Goal: Information Seeking & Learning: Learn about a topic

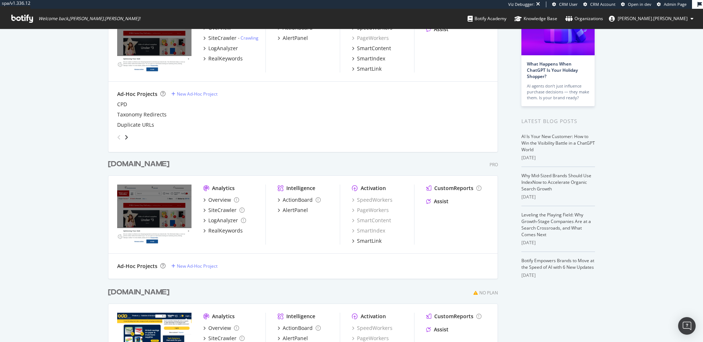
scroll to position [153, 0]
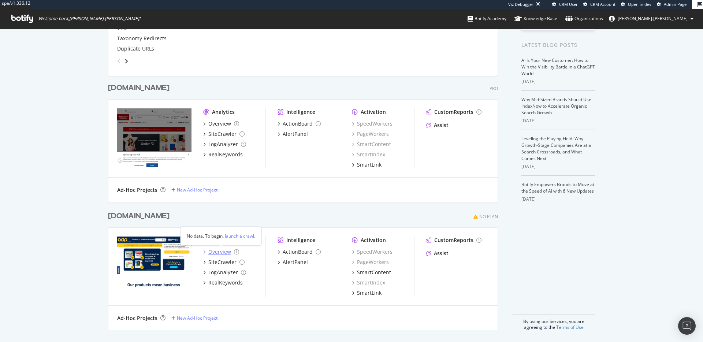
click at [216, 251] on div "Overview" at bounding box center [219, 251] width 23 height 7
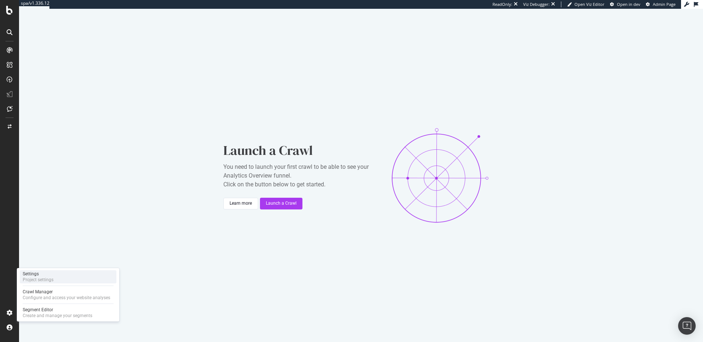
click at [59, 277] on div "Settings Project settings" at bounding box center [68, 276] width 97 height 13
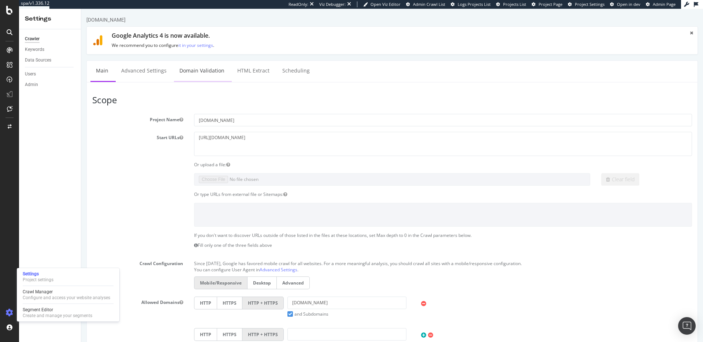
click at [197, 72] on link "Domain Validation" at bounding box center [202, 71] width 56 height 20
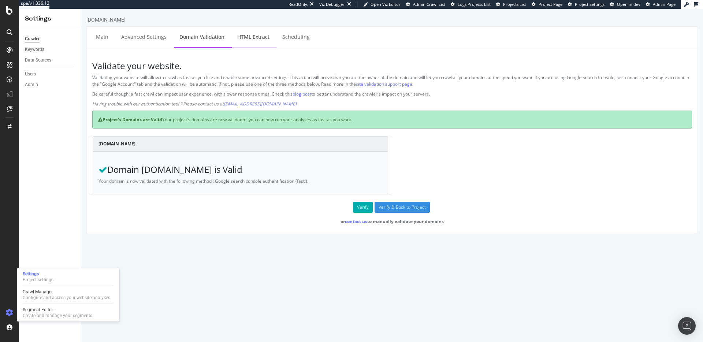
click at [262, 39] on link "HTML Extract" at bounding box center [253, 37] width 43 height 20
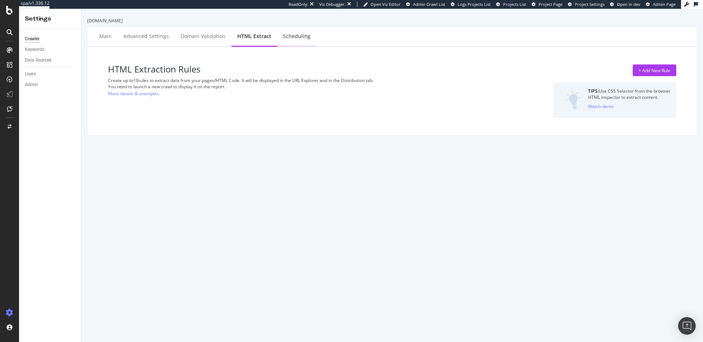
click at [293, 41] on div "Scheduling" at bounding box center [296, 37] width 39 height 20
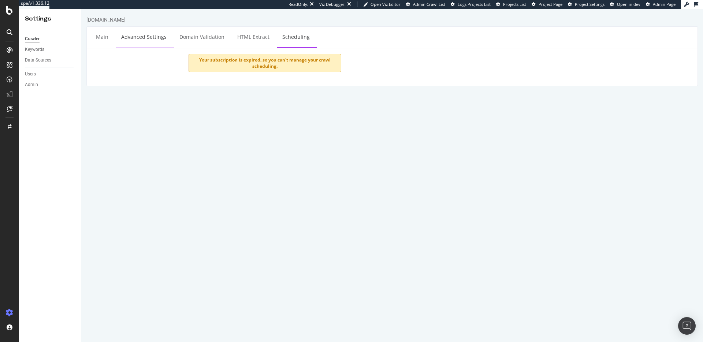
click at [160, 35] on link "Advanced Settings" at bounding box center [144, 37] width 56 height 20
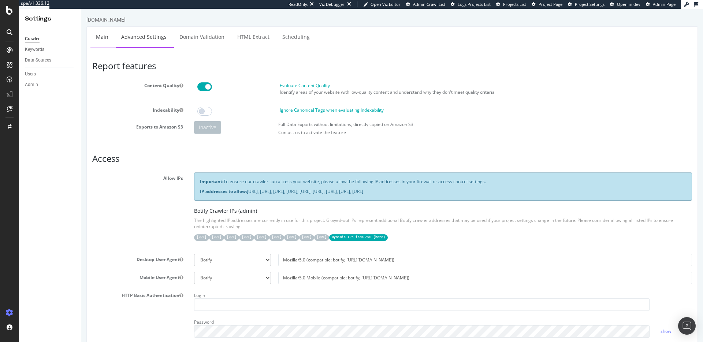
click at [101, 41] on link "Main" at bounding box center [101, 37] width 23 height 20
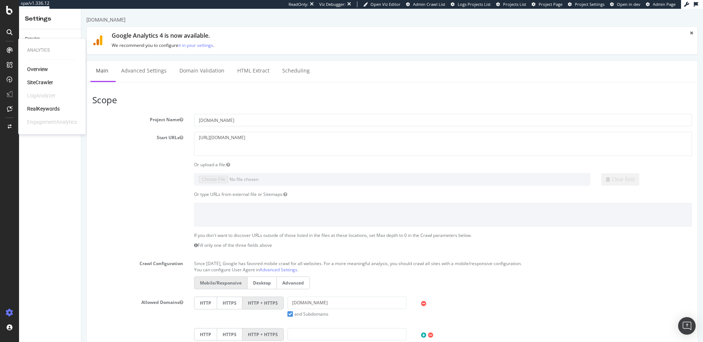
click at [11, 49] on icon at bounding box center [10, 50] width 6 height 6
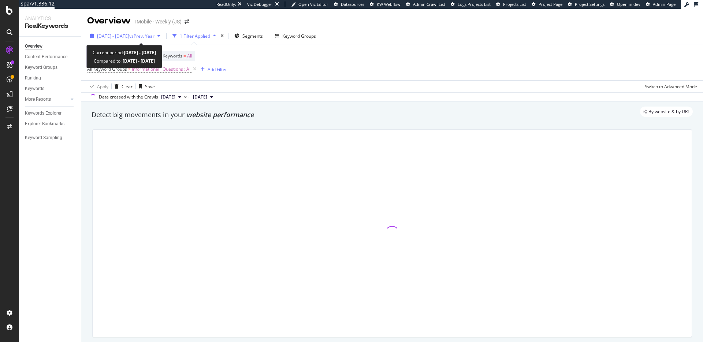
click at [124, 34] on span "[DATE] - [DATE]" at bounding box center [113, 36] width 32 height 6
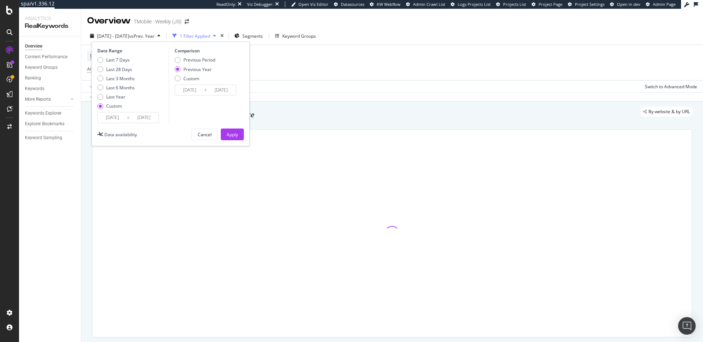
click at [122, 114] on input "[DATE]" at bounding box center [112, 117] width 29 height 10
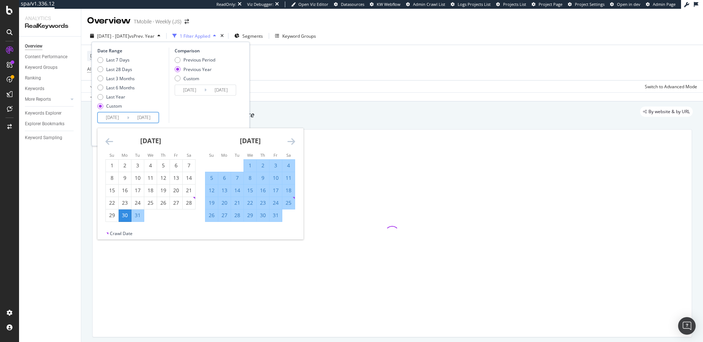
click at [113, 141] on icon "Move backward to switch to the previous month." at bounding box center [110, 141] width 8 height 9
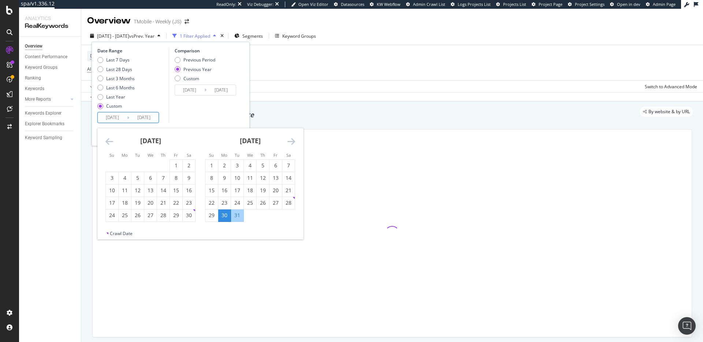
click at [113, 141] on icon "Move backward to switch to the previous month." at bounding box center [110, 141] width 8 height 9
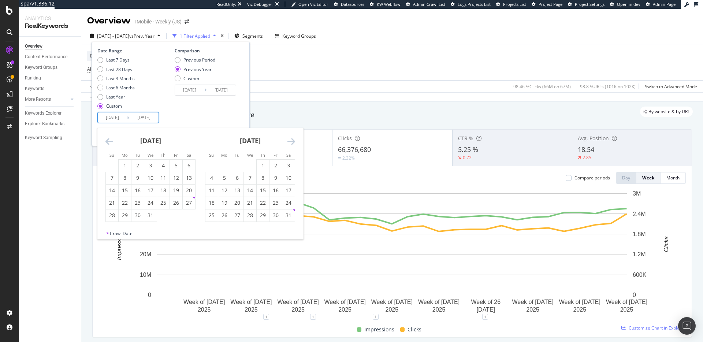
click at [111, 141] on icon "Move backward to switch to the previous month." at bounding box center [110, 141] width 8 height 9
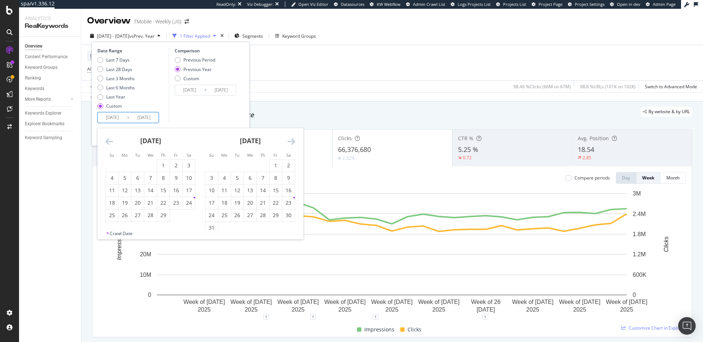
click at [111, 141] on icon "Move backward to switch to the previous month." at bounding box center [110, 141] width 8 height 9
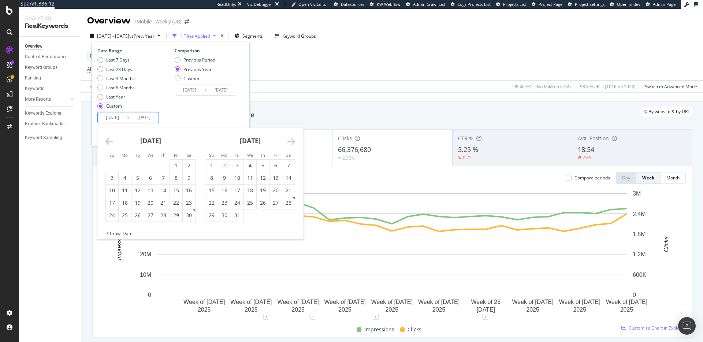
click at [111, 141] on icon "Move backward to switch to the previous month." at bounding box center [110, 141] width 8 height 9
click at [106, 135] on div "[DATE]" at bounding box center [151, 143] width 90 height 31
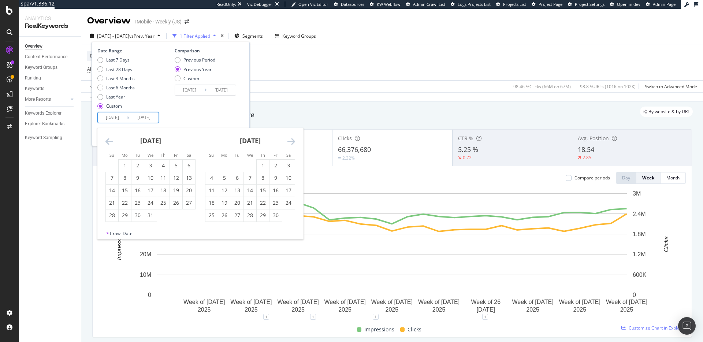
click at [106, 137] on icon "Move backward to switch to the previous month." at bounding box center [110, 141] width 8 height 9
click at [147, 167] on div "1" at bounding box center [150, 165] width 12 height 7
type input "[DATE]"
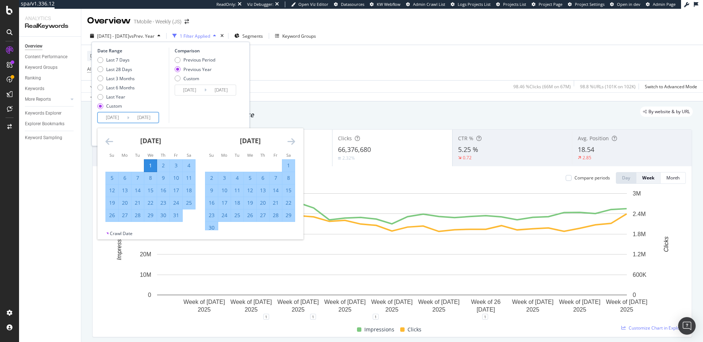
click at [186, 113] on div "Comparison Previous Period Previous Year Custom [DATE] Navigate forward to inte…" at bounding box center [204, 85] width 70 height 75
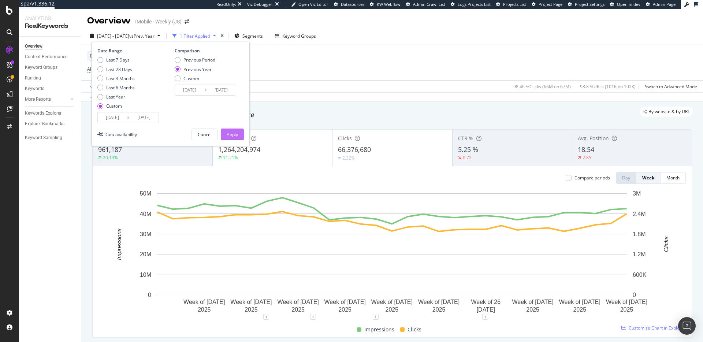
click at [232, 135] on div "Apply" at bounding box center [232, 135] width 11 height 6
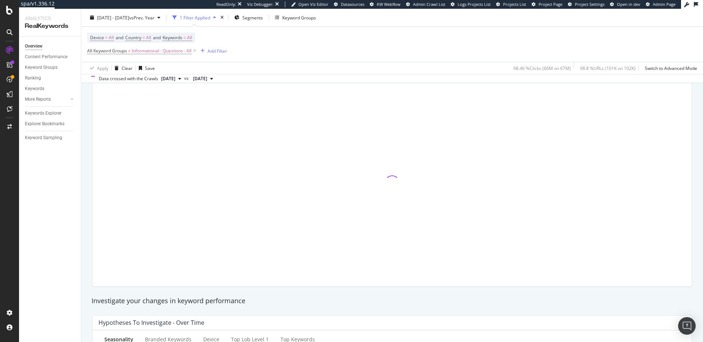
scroll to position [32, 0]
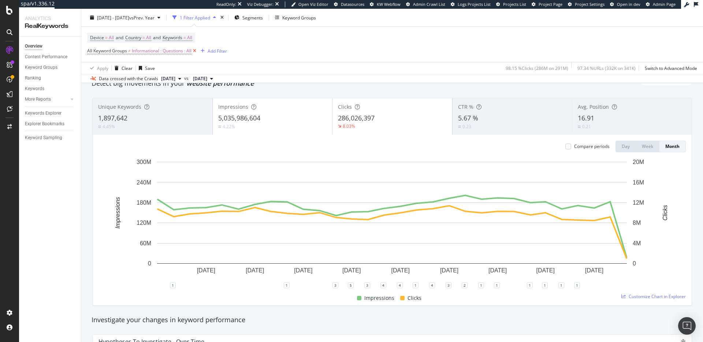
click at [195, 52] on icon at bounding box center [195, 50] width 6 height 7
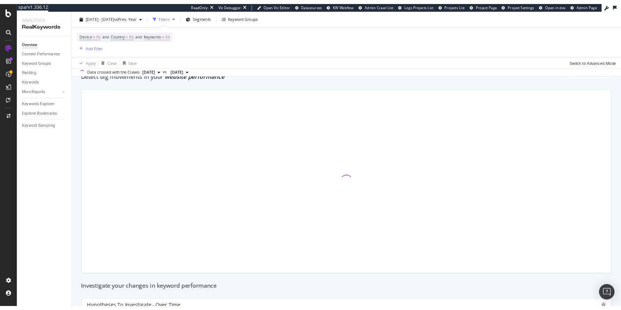
scroll to position [30, 0]
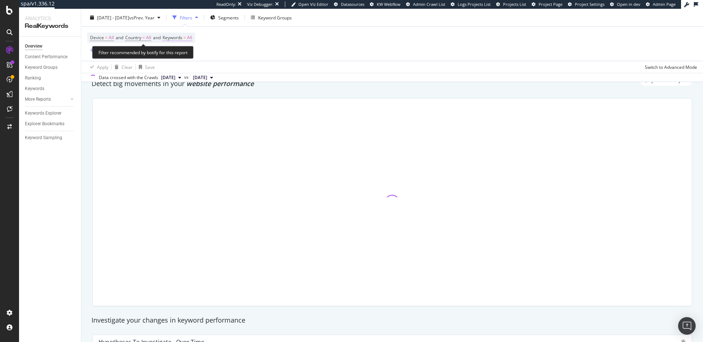
click at [182, 37] on span "Keywords" at bounding box center [173, 37] width 20 height 6
click at [186, 56] on icon "button" at bounding box center [186, 55] width 3 height 4
click at [247, 71] on div "Apply" at bounding box center [248, 70] width 11 height 6
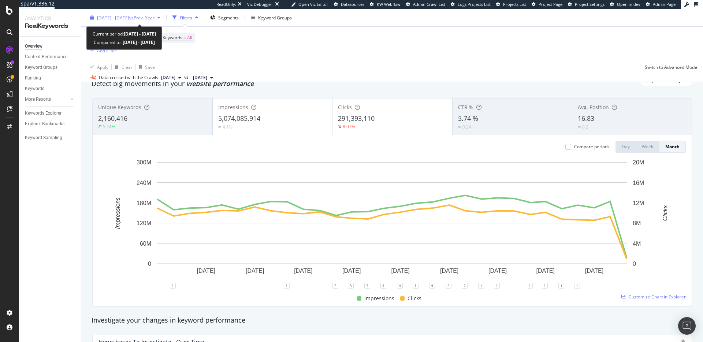
click at [125, 14] on div "[DATE] - [DATE] vs Prev. Year" at bounding box center [125, 17] width 76 height 11
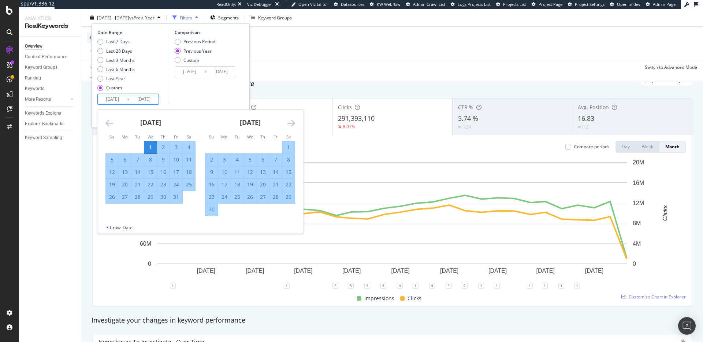
click at [118, 98] on input "[DATE]" at bounding box center [112, 99] width 29 height 10
type input "[DATE]"
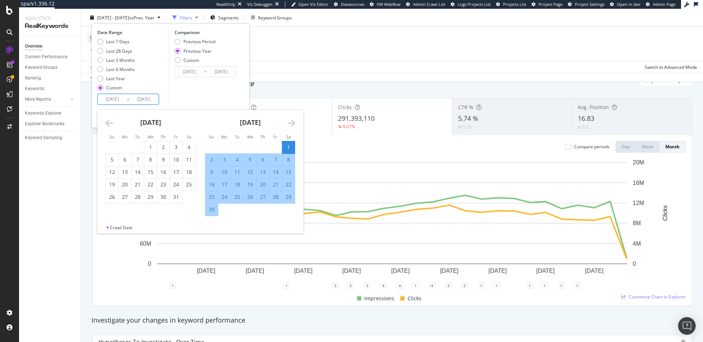
click at [211, 92] on div "Comparison Previous Period Previous Year Custom [DATE] Navigate forward to inte…" at bounding box center [204, 66] width 70 height 75
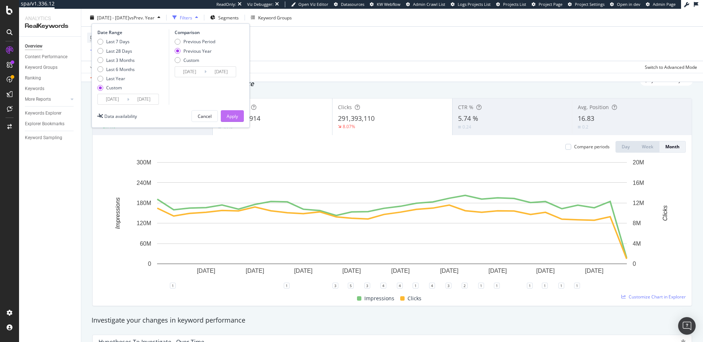
click at [237, 121] on div "Apply" at bounding box center [232, 116] width 11 height 11
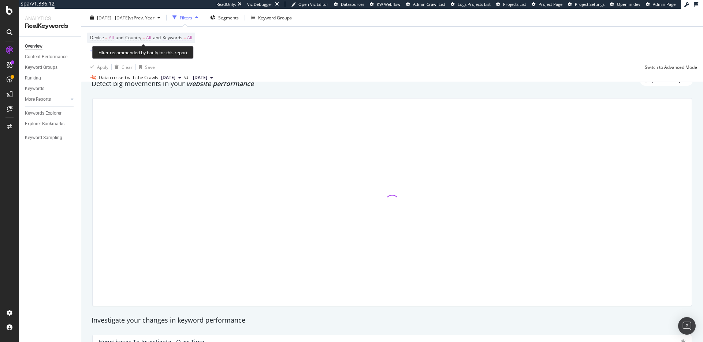
click at [182, 37] on span "Keywords" at bounding box center [173, 37] width 20 height 6
click at [185, 56] on icon "button" at bounding box center [186, 55] width 3 height 4
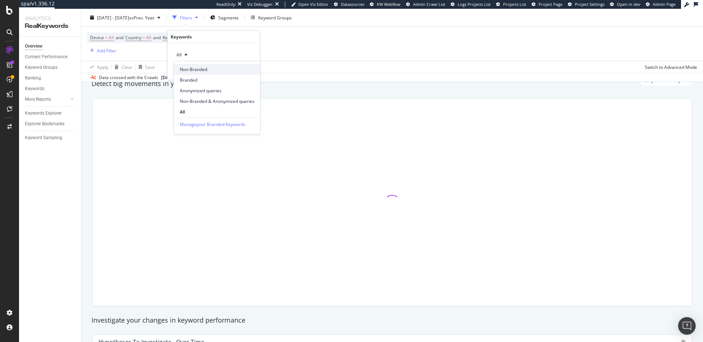
click at [192, 68] on span "Non-Branded" at bounding box center [217, 69] width 75 height 7
click at [245, 70] on div "Apply" at bounding box center [248, 70] width 11 height 6
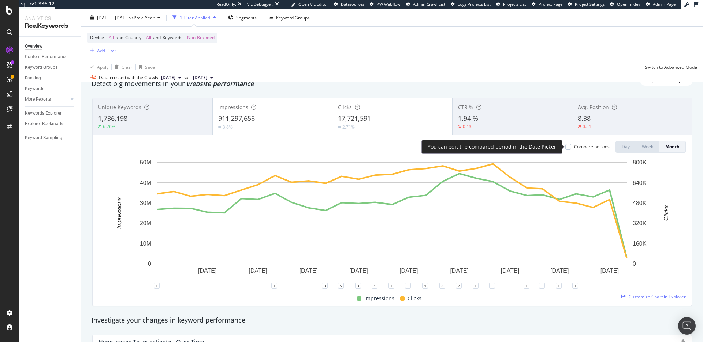
click at [572, 147] on div "Compare periods" at bounding box center [588, 147] width 44 height 6
click at [569, 147] on div at bounding box center [569, 147] width 6 height 6
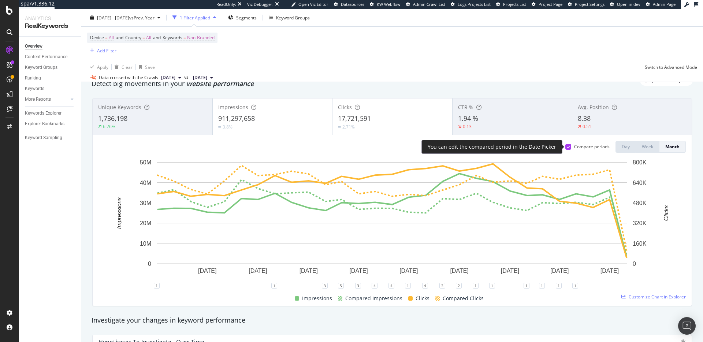
click at [569, 147] on icon at bounding box center [568, 147] width 3 height 4
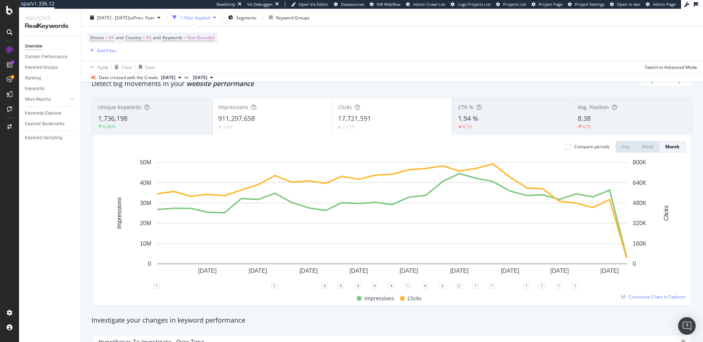
click at [290, 116] on div "911,297,658" at bounding box center [272, 119] width 109 height 10
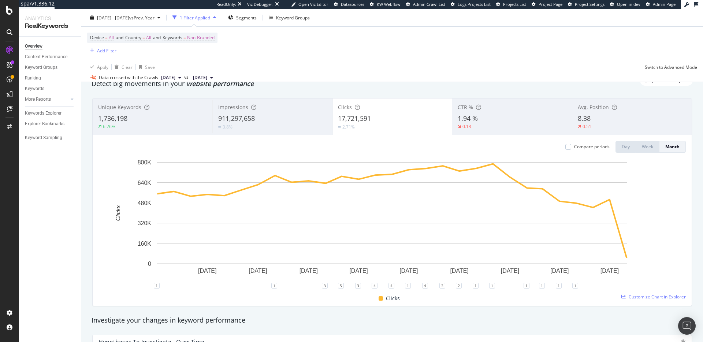
click at [566, 143] on div "Compare periods" at bounding box center [588, 147] width 44 height 12
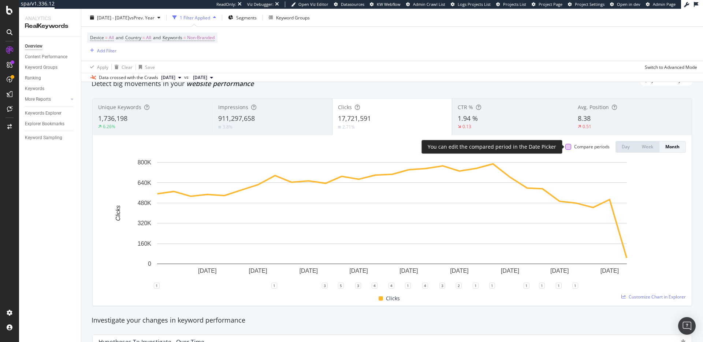
click at [567, 146] on div at bounding box center [569, 147] width 6 height 6
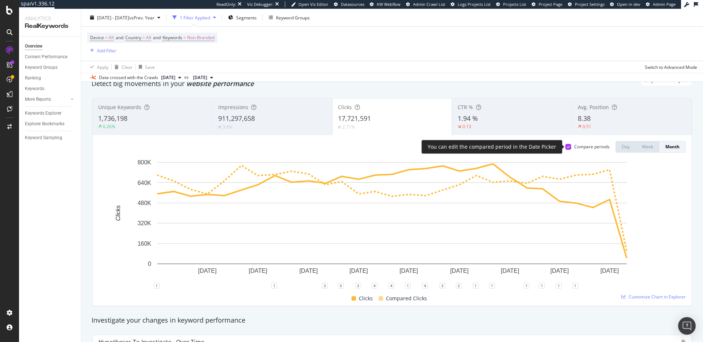
click at [567, 146] on icon at bounding box center [568, 147] width 3 height 4
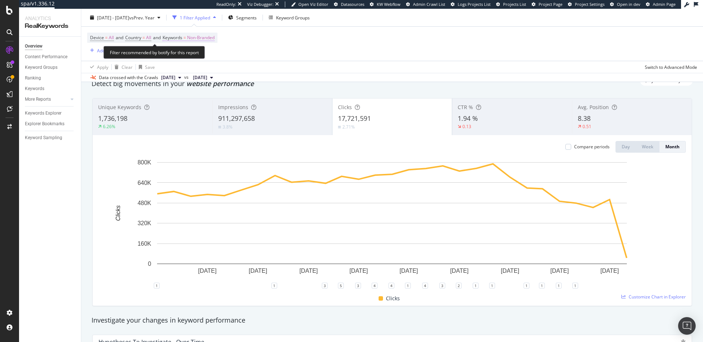
click at [203, 36] on span "Non-Branded" at bounding box center [200, 38] width 27 height 10
click at [200, 57] on span "Non-Branded" at bounding box center [189, 55] width 30 height 6
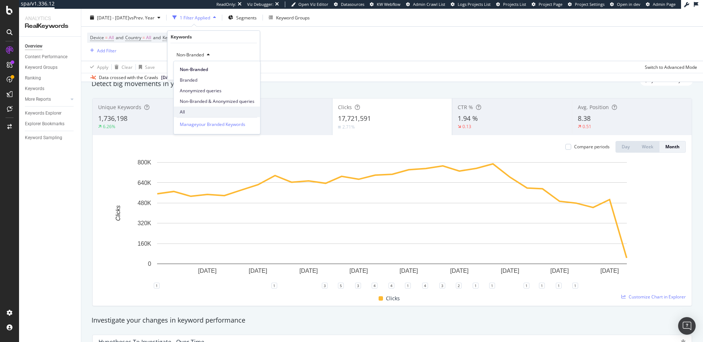
click at [192, 109] on span "All" at bounding box center [217, 112] width 75 height 7
click at [245, 72] on div "Apply" at bounding box center [248, 70] width 11 height 6
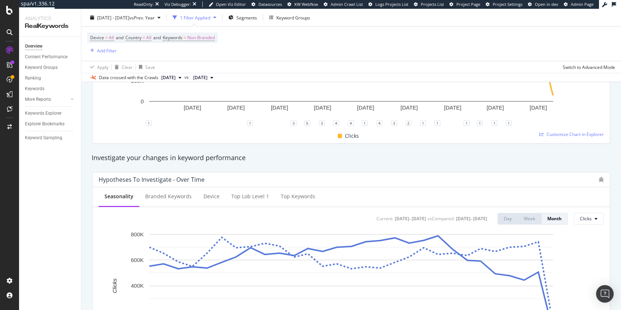
scroll to position [263, 0]
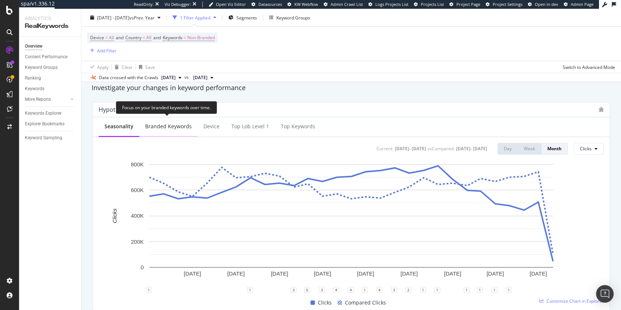
click at [170, 132] on div "Branded Keywords" at bounding box center [168, 127] width 58 height 20
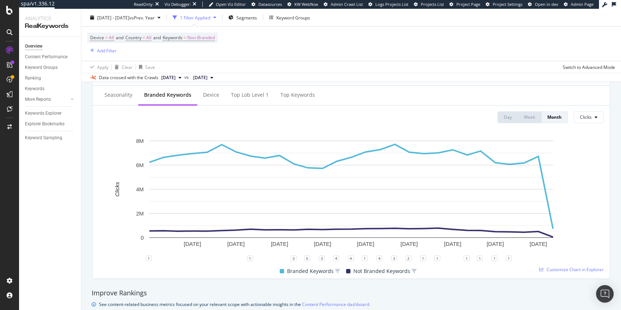
scroll to position [287, 0]
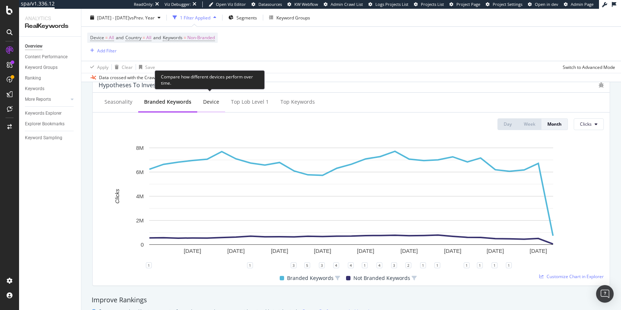
click at [215, 105] on div "Device" at bounding box center [211, 101] width 16 height 7
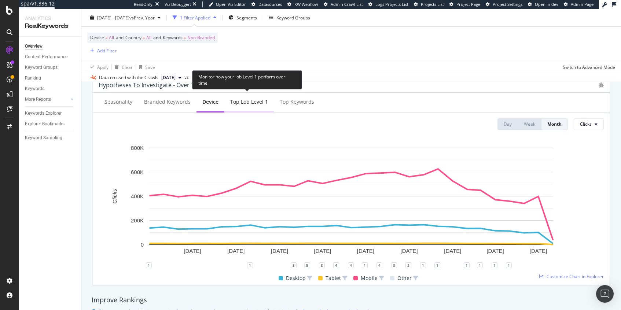
click at [258, 102] on div "Top lob Level 1" at bounding box center [249, 101] width 38 height 7
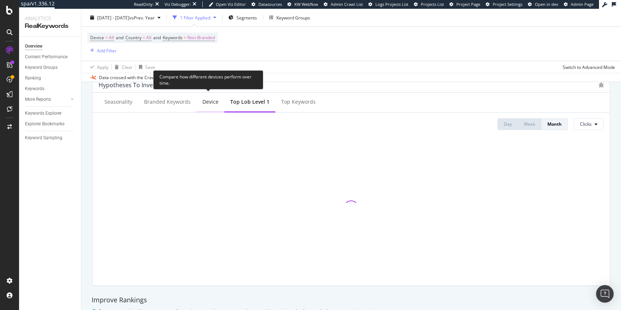
click at [207, 102] on div "Device" at bounding box center [210, 101] width 16 height 7
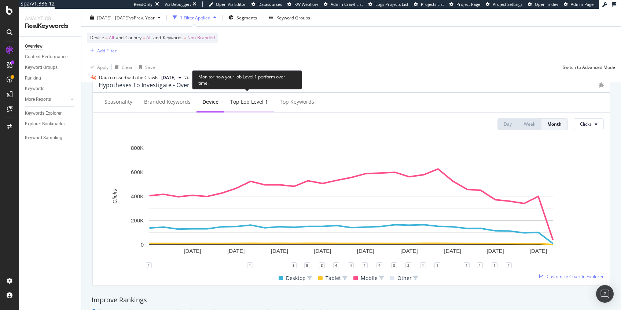
click at [233, 101] on div "Top lob Level 1" at bounding box center [249, 101] width 38 height 7
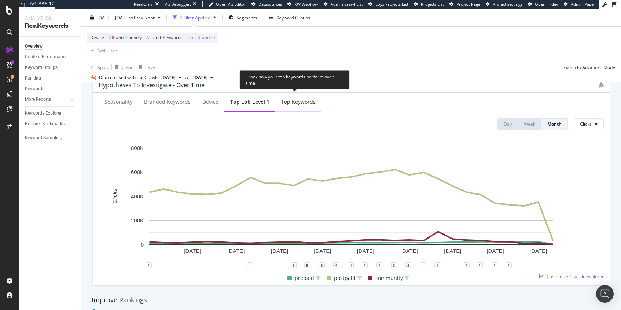
click at [290, 105] on div "Top Keywords" at bounding box center [298, 101] width 34 height 7
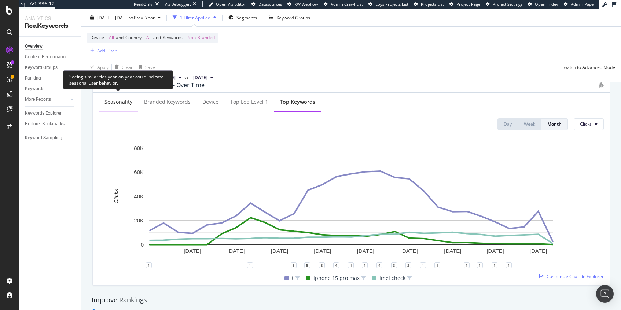
click at [104, 108] on div "Seasonality" at bounding box center [119, 102] width 40 height 20
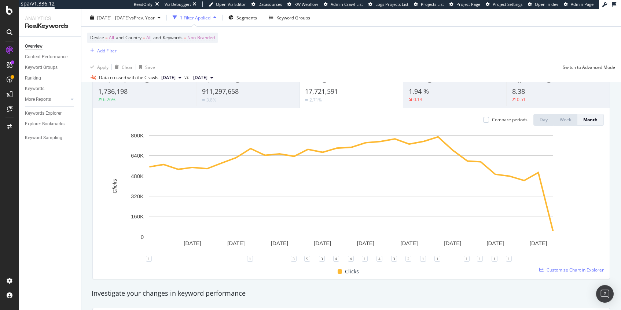
scroll to position [0, 0]
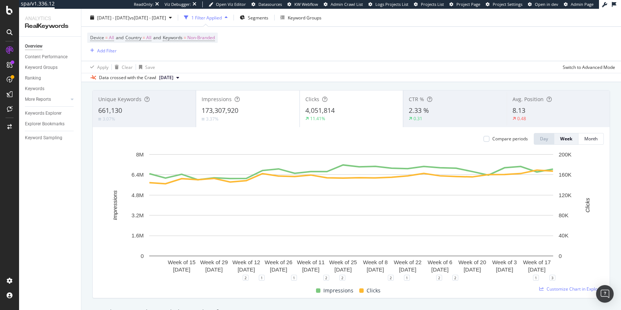
scroll to position [36, 0]
